Goal: Find specific page/section: Find specific page/section

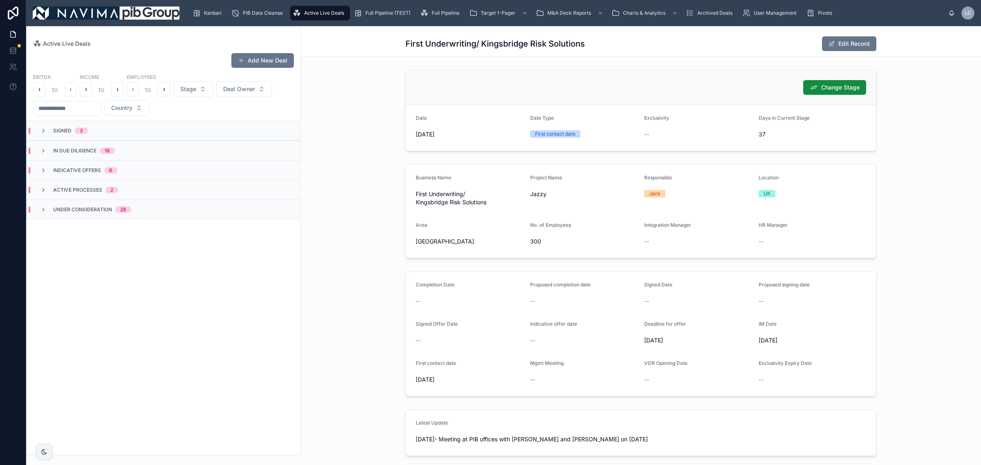
click at [297, 7] on div "Active Live Deals" at bounding box center [320, 13] width 55 height 13
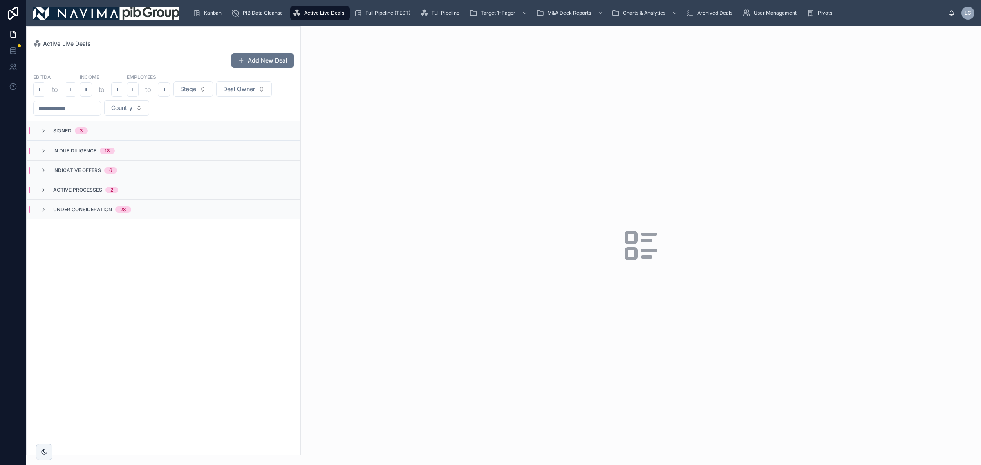
click at [117, 168] on div "Indicative Offers 6" at bounding box center [78, 170] width 97 height 7
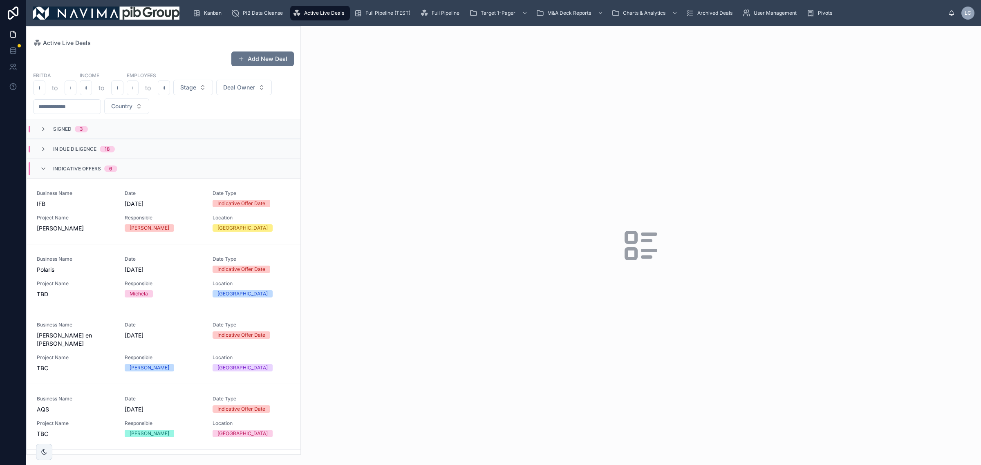
click at [117, 169] on div "Indicative Offers 6" at bounding box center [78, 168] width 97 height 13
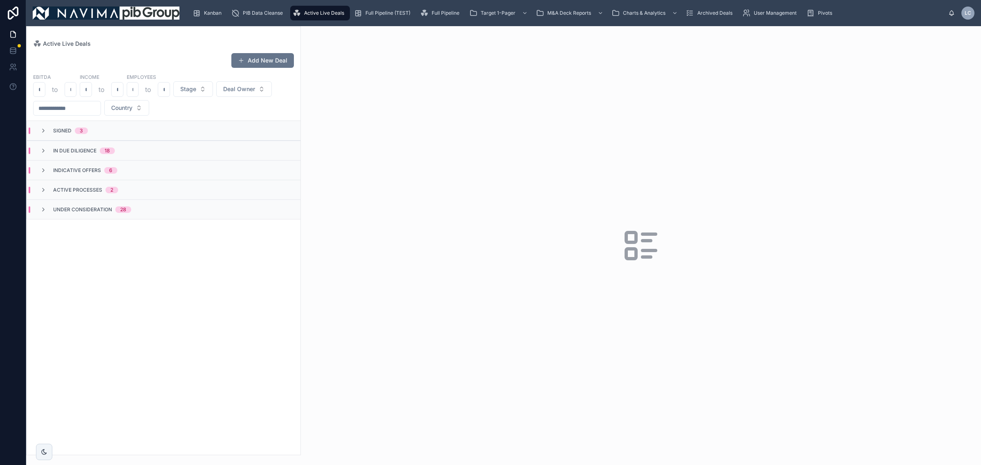
click at [81, 152] on span "In Due Diligence" at bounding box center [74, 151] width 43 height 7
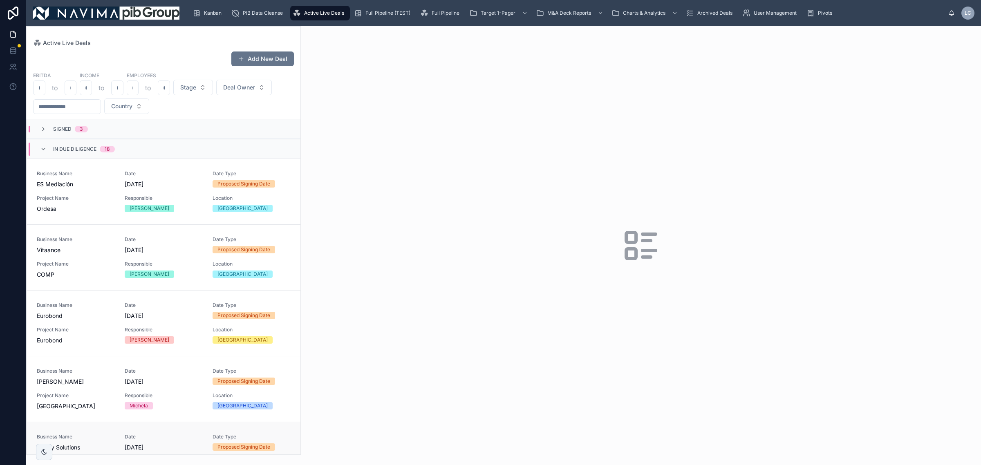
scroll to position [307, 0]
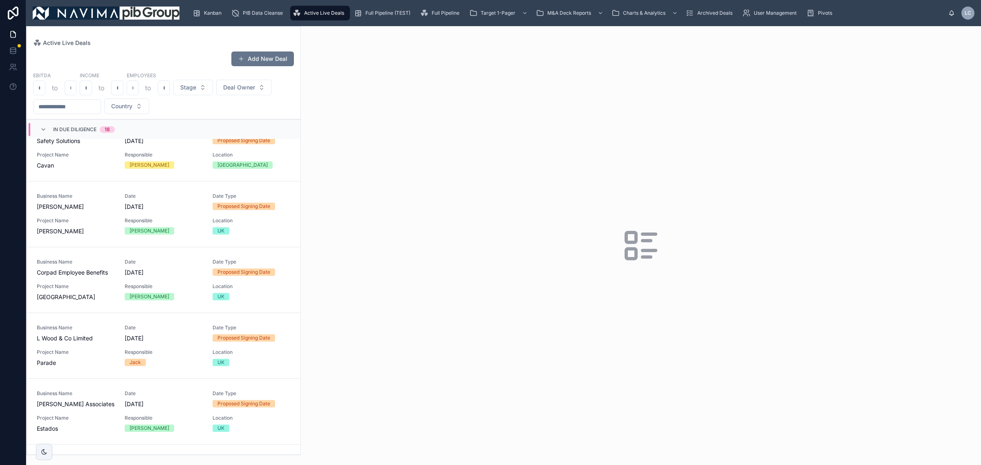
click at [121, 127] on div "In Due Diligence 18" at bounding box center [77, 129] width 94 height 13
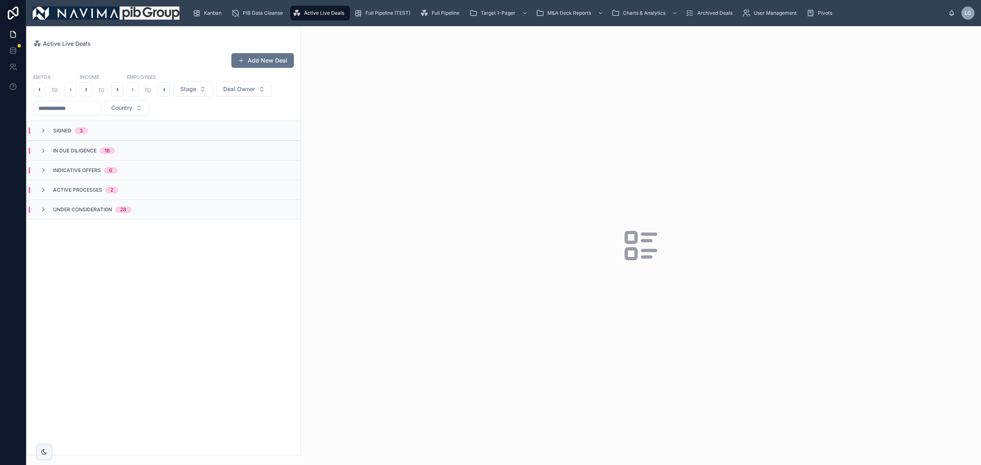
scroll to position [0, 0]
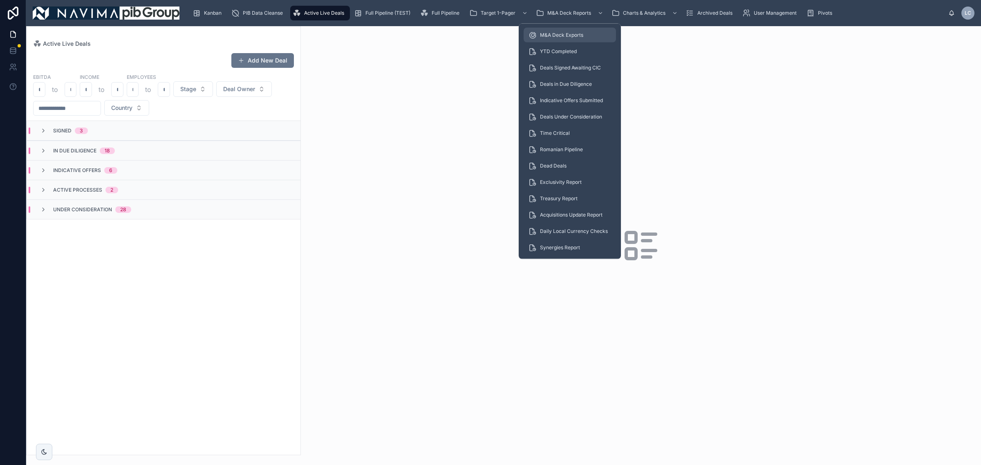
click at [583, 36] on span "M&A Deck Exports" at bounding box center [561, 35] width 43 height 7
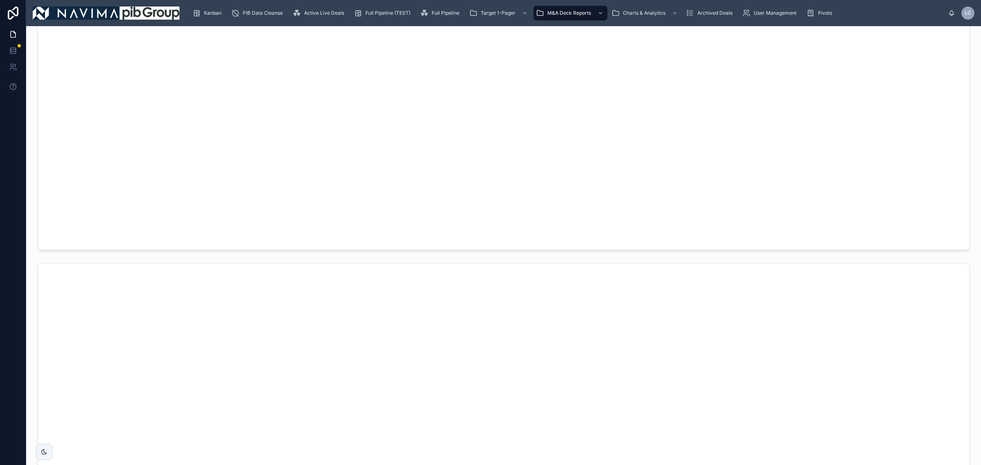
scroll to position [2044, 0]
click at [315, 16] on span "Active Live Deals" at bounding box center [324, 13] width 40 height 7
